Goal: Communication & Community: Answer question/provide support

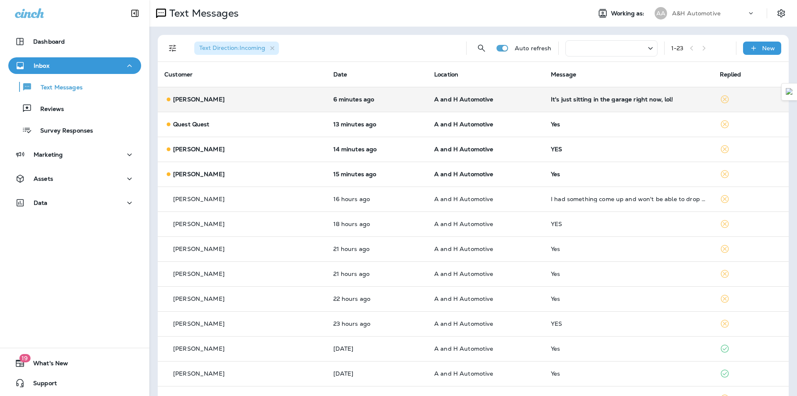
click at [590, 105] on td "It's just sitting in the garage right now, lol!" at bounding box center [628, 99] width 169 height 25
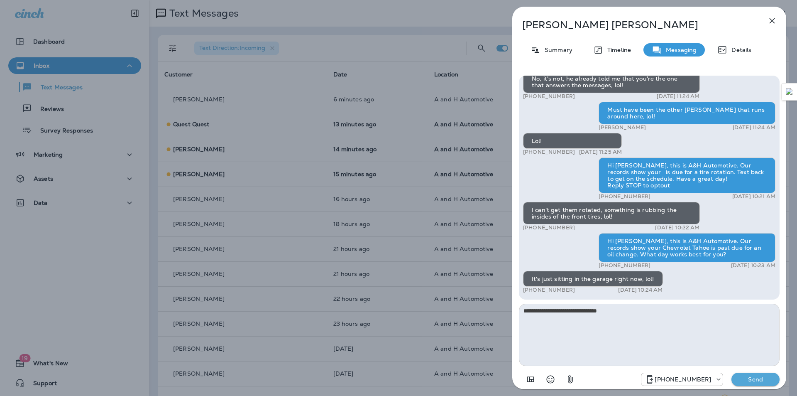
click at [600, 312] on textarea "**********" at bounding box center [649, 334] width 261 height 62
drag, startPoint x: 546, startPoint y: 312, endPoint x: 508, endPoint y: 308, distance: 38.4
click at [508, 308] on div "Melissa Jennings Summary Timeline Messaging Details Hello Melissa, Hope all is …" at bounding box center [649, 198] width 296 height 396
type textarea "**********"
click at [747, 375] on button "Send" at bounding box center [755, 378] width 48 height 13
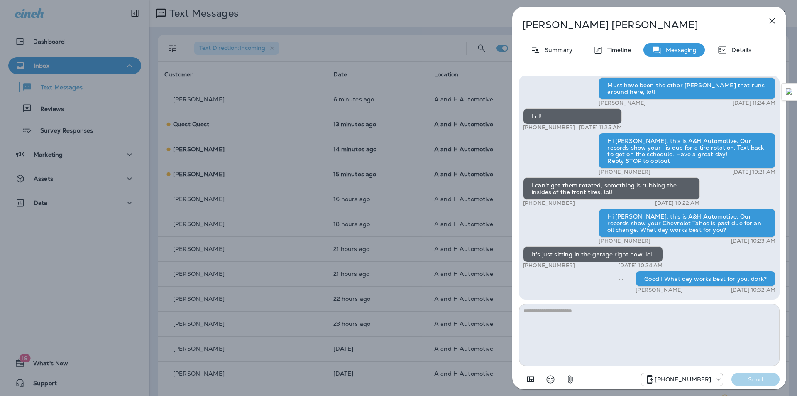
click at [770, 20] on icon "button" at bounding box center [772, 21] width 10 height 10
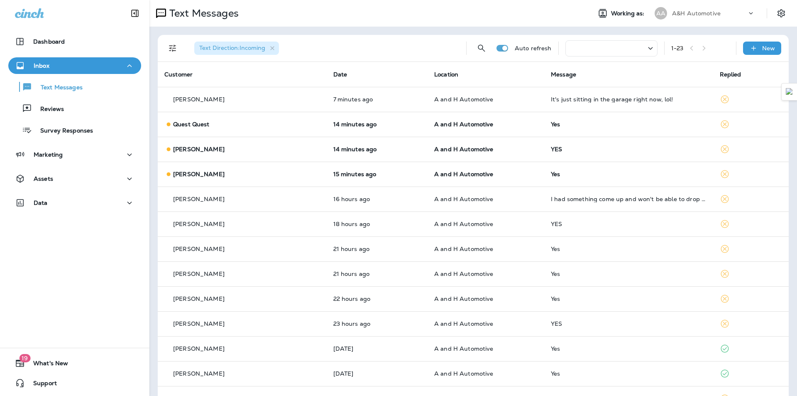
click at [549, 13] on div "Text Messages" at bounding box center [366, 13] width 435 height 17
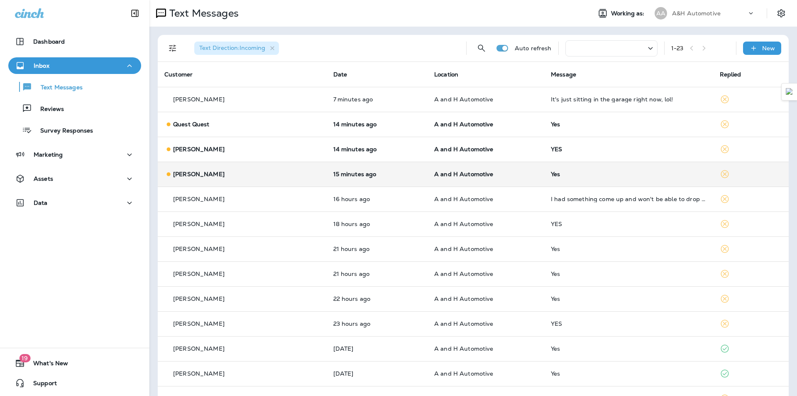
click at [546, 166] on td "Yes" at bounding box center [628, 173] width 169 height 25
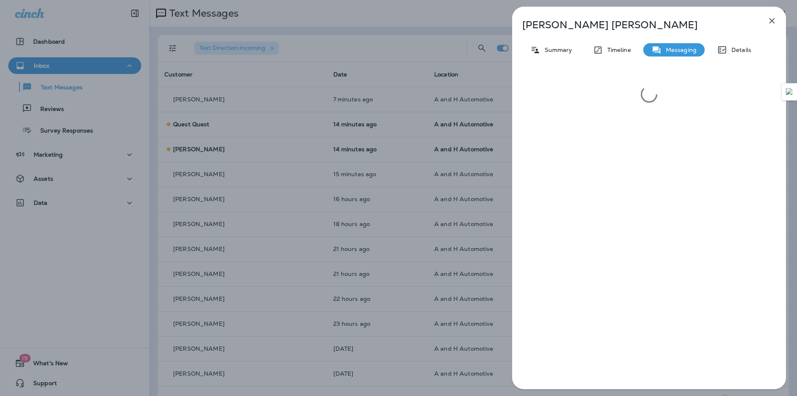
click at [418, 198] on div "Evelyn Robinson Summary Timeline Messaging Details" at bounding box center [398, 198] width 797 height 396
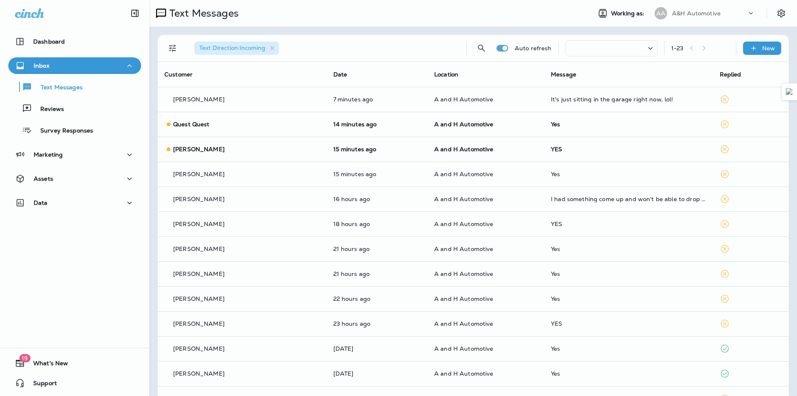
click at [506, 149] on div at bounding box center [398, 198] width 797 height 396
click at [506, 149] on p "A and H Automotive" at bounding box center [485, 149] width 103 height 7
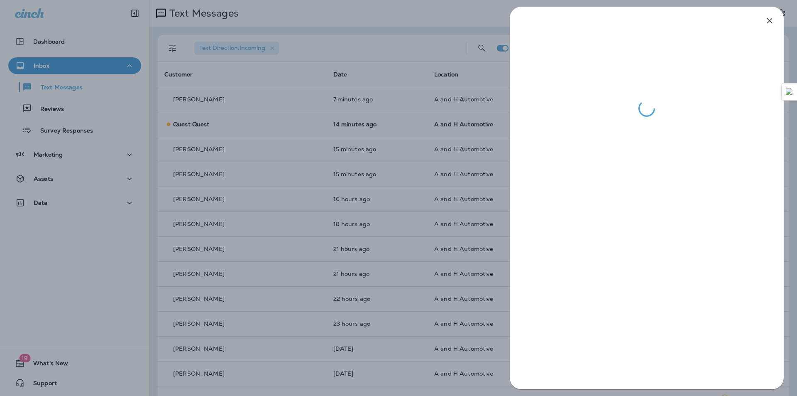
click at [451, 220] on div at bounding box center [396, 198] width 797 height 396
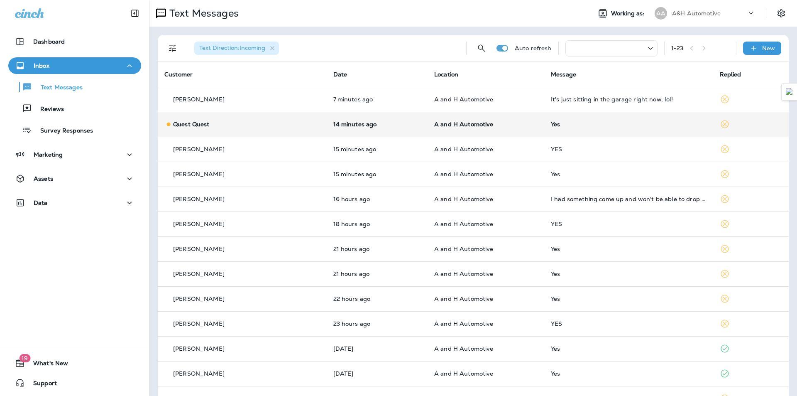
click at [555, 118] on td "Yes" at bounding box center [628, 124] width 169 height 25
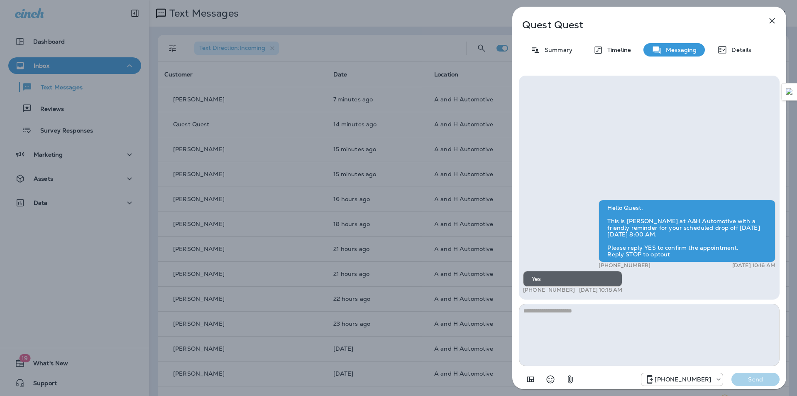
click at [401, 205] on div "Quest Quest Summary Timeline Messaging Details Hello Quest, This is James at A&…" at bounding box center [398, 198] width 797 height 396
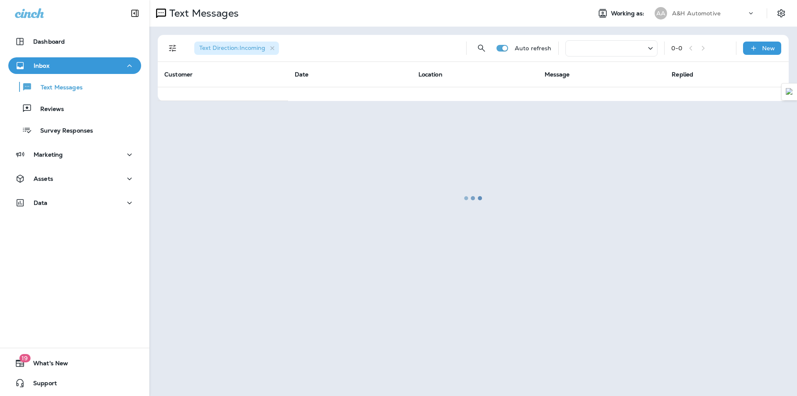
click at [366, 23] on div at bounding box center [473, 198] width 646 height 394
